Goal: Communication & Community: Answer question/provide support

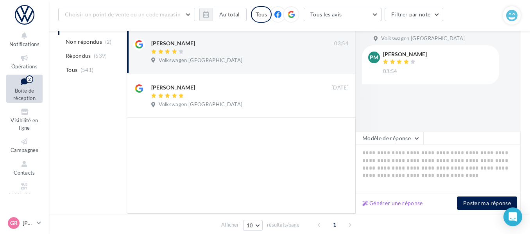
scroll to position [101, 0]
click at [379, 160] on textarea at bounding box center [438, 169] width 165 height 48
click at [389, 206] on button "Générer une réponse" at bounding box center [392, 202] width 67 height 9
type textarea "**********"
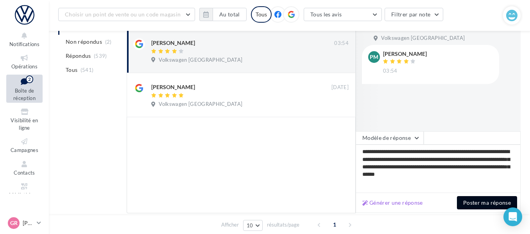
click at [478, 202] on button "Poster ma réponse" at bounding box center [487, 202] width 60 height 13
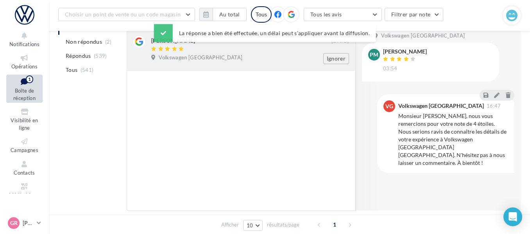
scroll to position [104, 0]
click at [182, 57] on span "Volkswagen [GEOGRAPHIC_DATA]" at bounding box center [201, 57] width 84 height 7
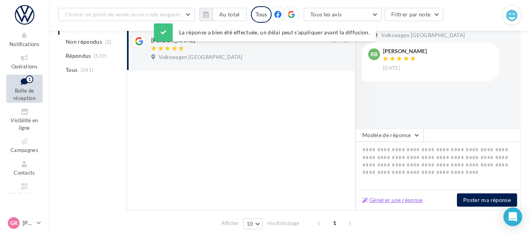
click at [395, 199] on button "Générer une réponse" at bounding box center [392, 199] width 67 height 9
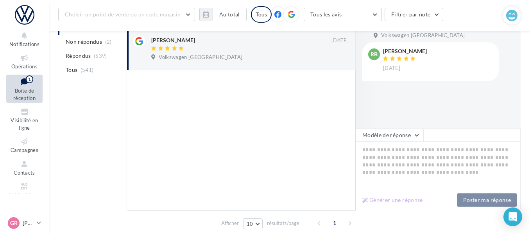
type textarea "**********"
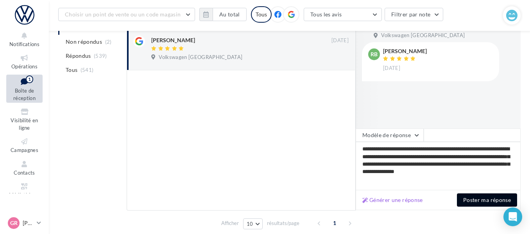
click at [490, 199] on button "Poster ma réponse" at bounding box center [487, 199] width 60 height 13
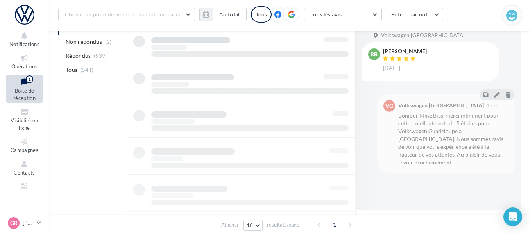
scroll to position [98, 0]
